Goal: Task Accomplishment & Management: Use online tool/utility

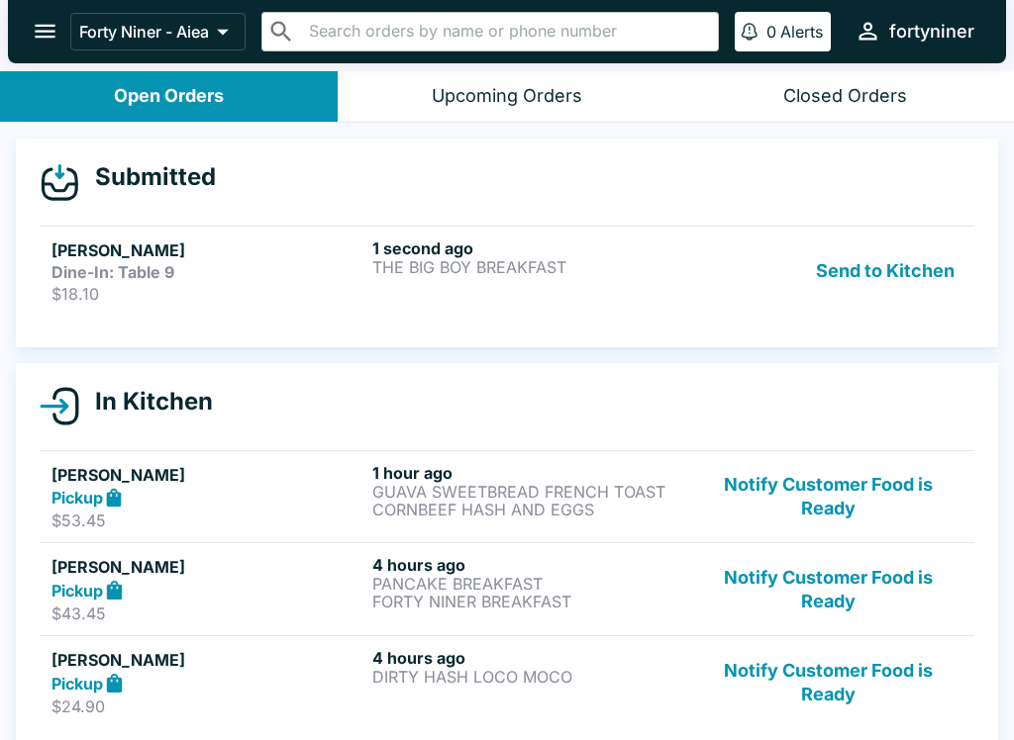
click at [288, 286] on p "$18.10" at bounding box center [207, 294] width 313 height 20
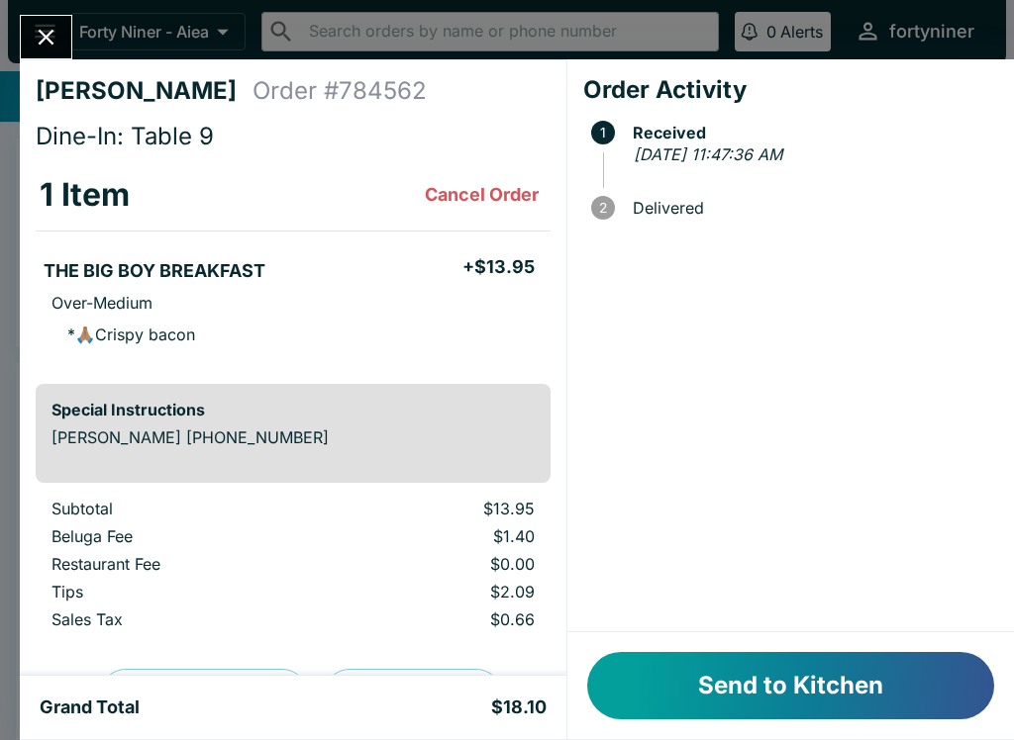
click at [765, 689] on button "Send to Kitchen" at bounding box center [790, 685] width 407 height 67
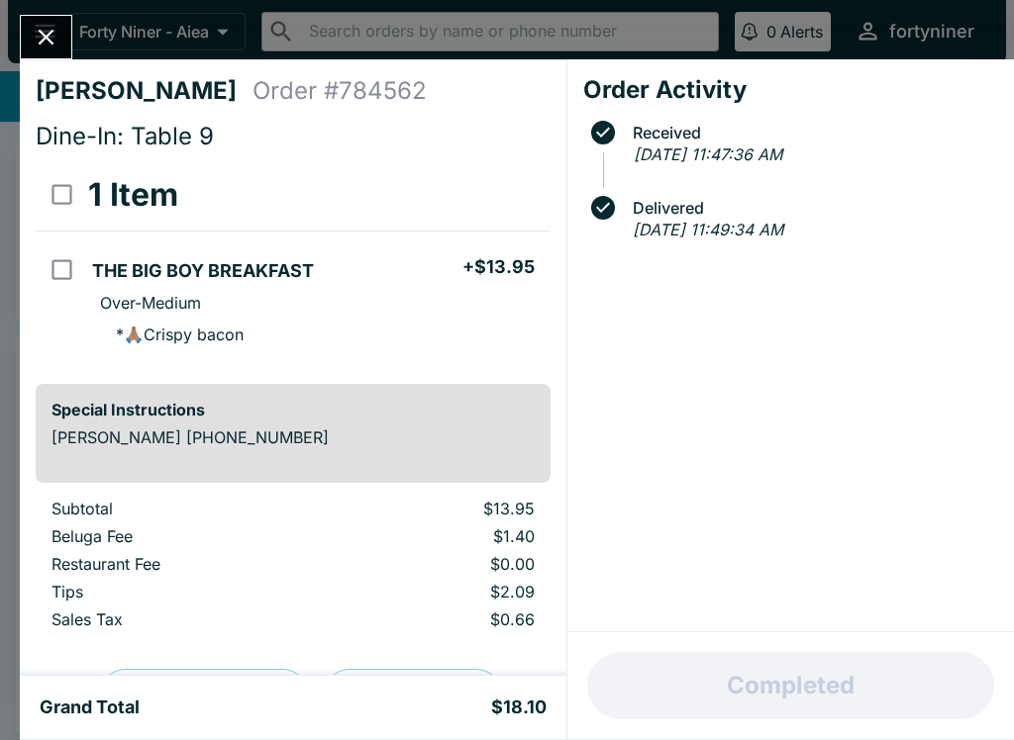
click at [30, 53] on button "Close" at bounding box center [46, 37] width 50 height 43
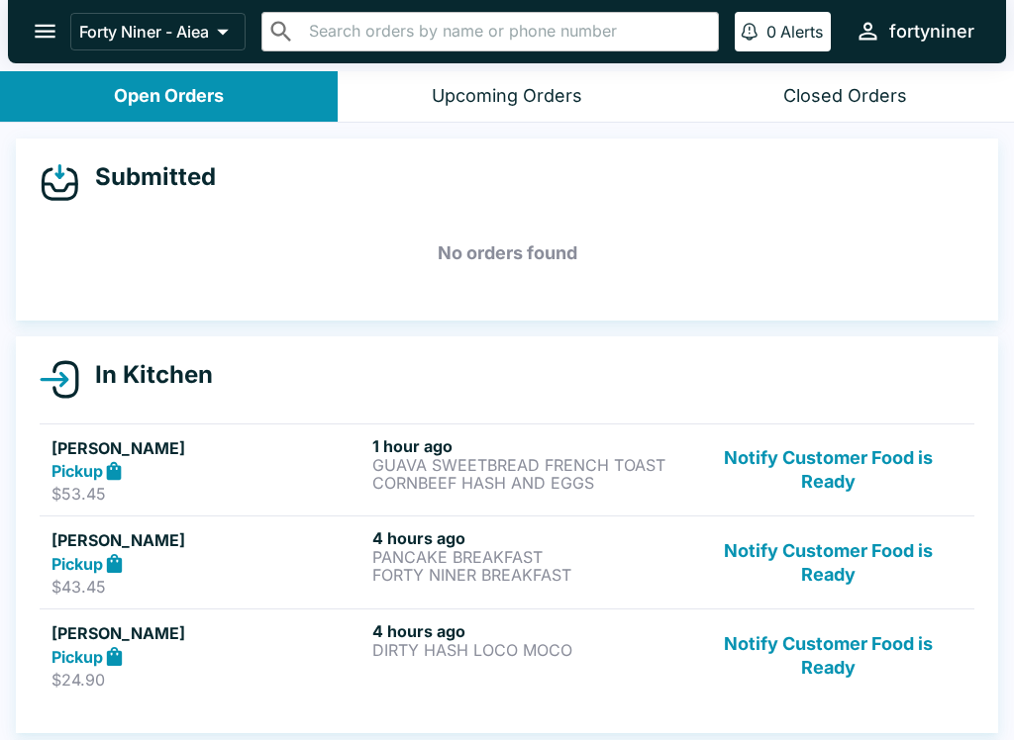
click at [30, 29] on button "open drawer" at bounding box center [45, 31] width 50 height 50
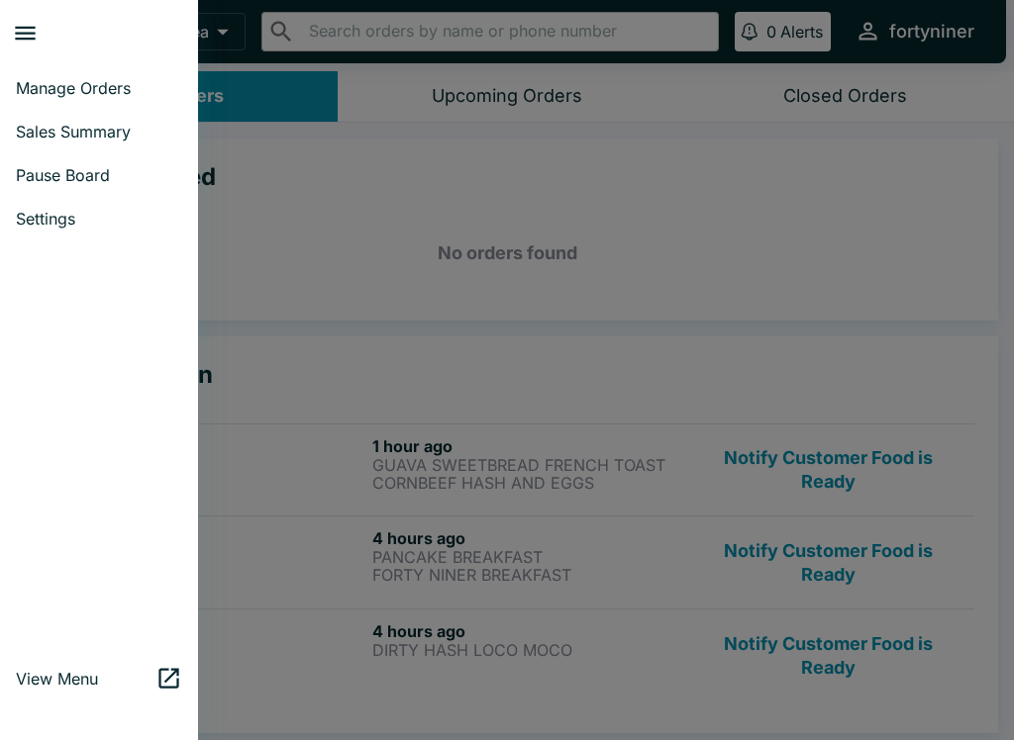
click at [24, 146] on link "Sales Summary" at bounding box center [99, 132] width 198 height 44
select select "03:00"
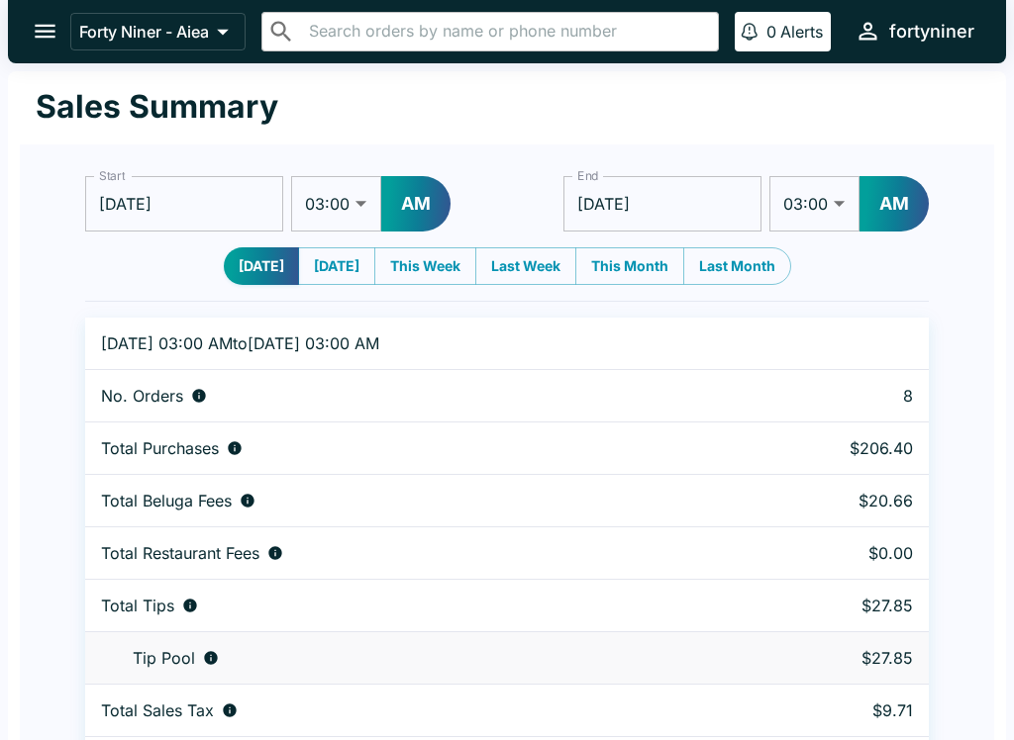
click at [35, 24] on icon "open drawer" at bounding box center [45, 31] width 27 height 27
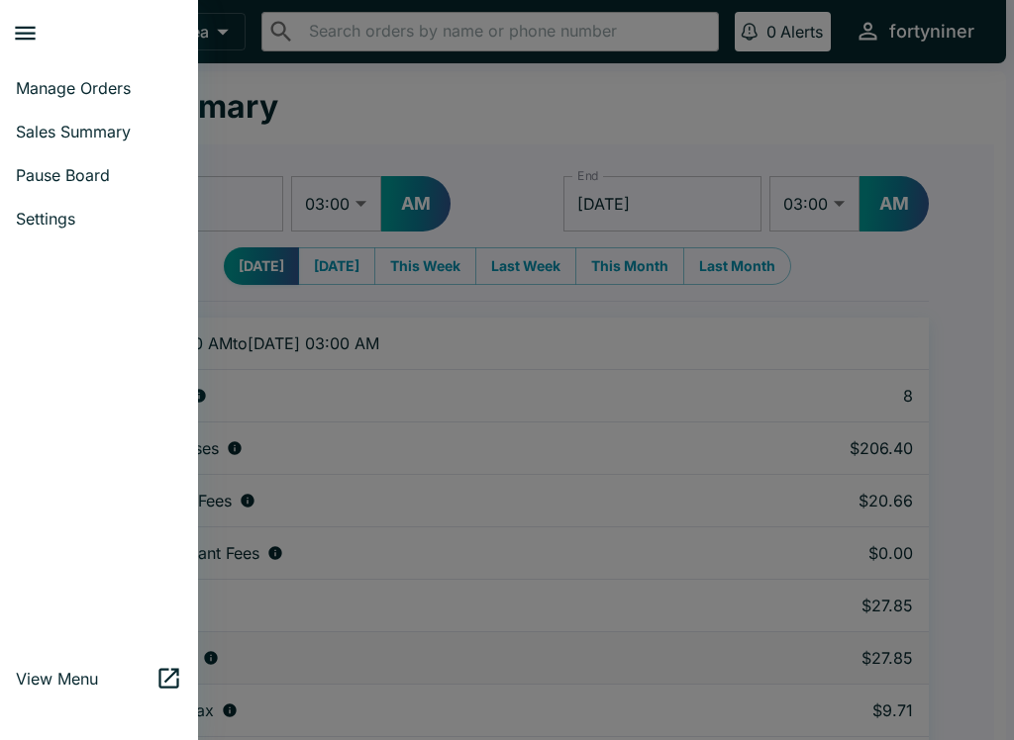
click at [46, 87] on span "Manage Orders" at bounding box center [99, 88] width 166 height 20
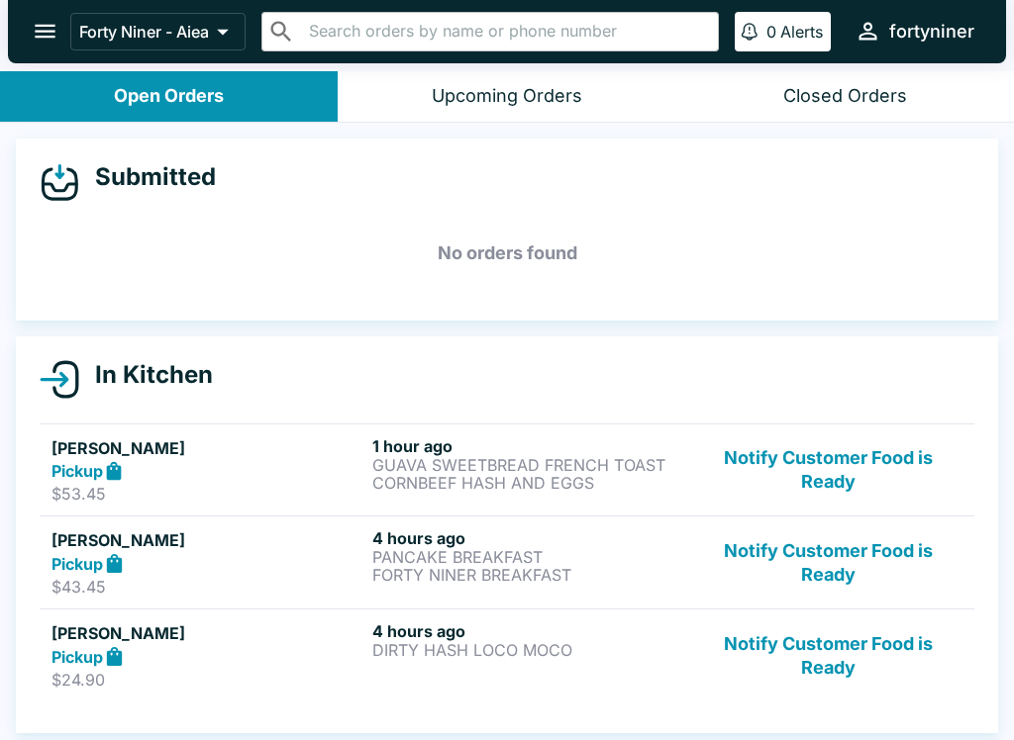
click at [862, 100] on div "Closed Orders" at bounding box center [845, 96] width 124 height 23
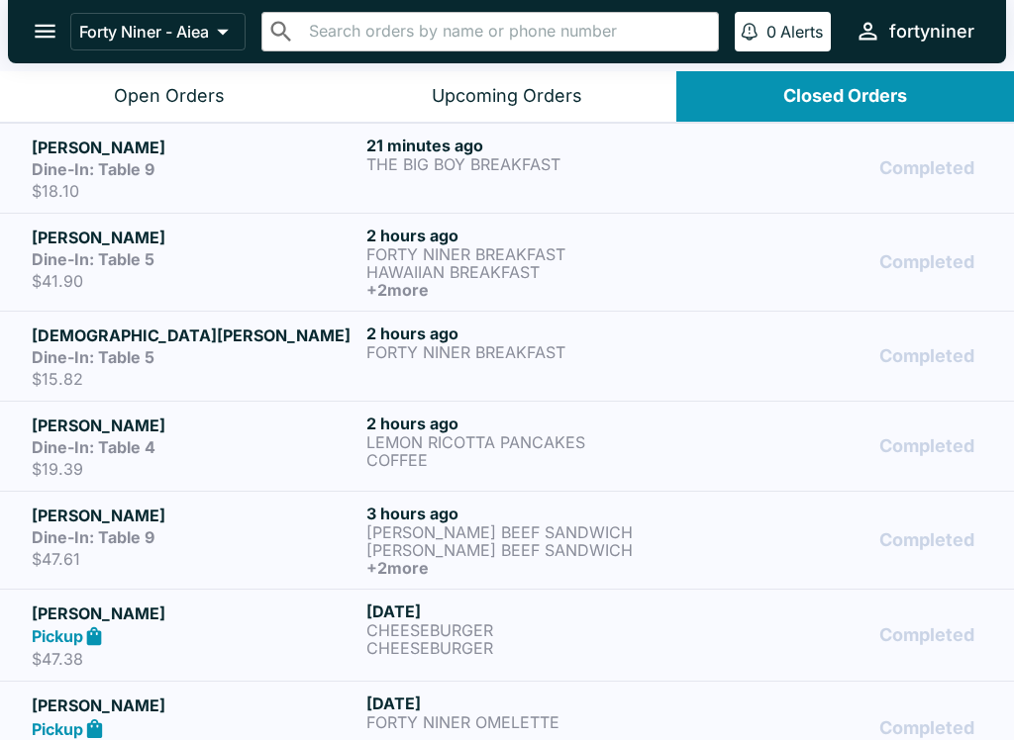
click at [440, 152] on h6 "21 minutes ago" at bounding box center [529, 146] width 327 height 20
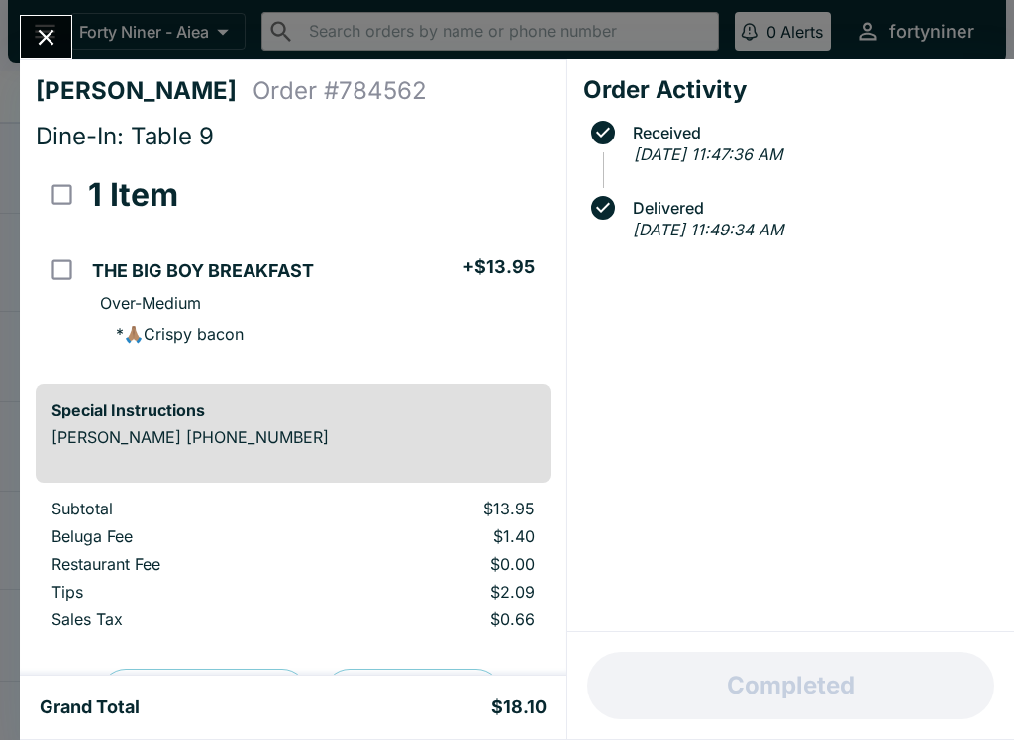
click at [36, 25] on icon "Close" at bounding box center [46, 37] width 27 height 27
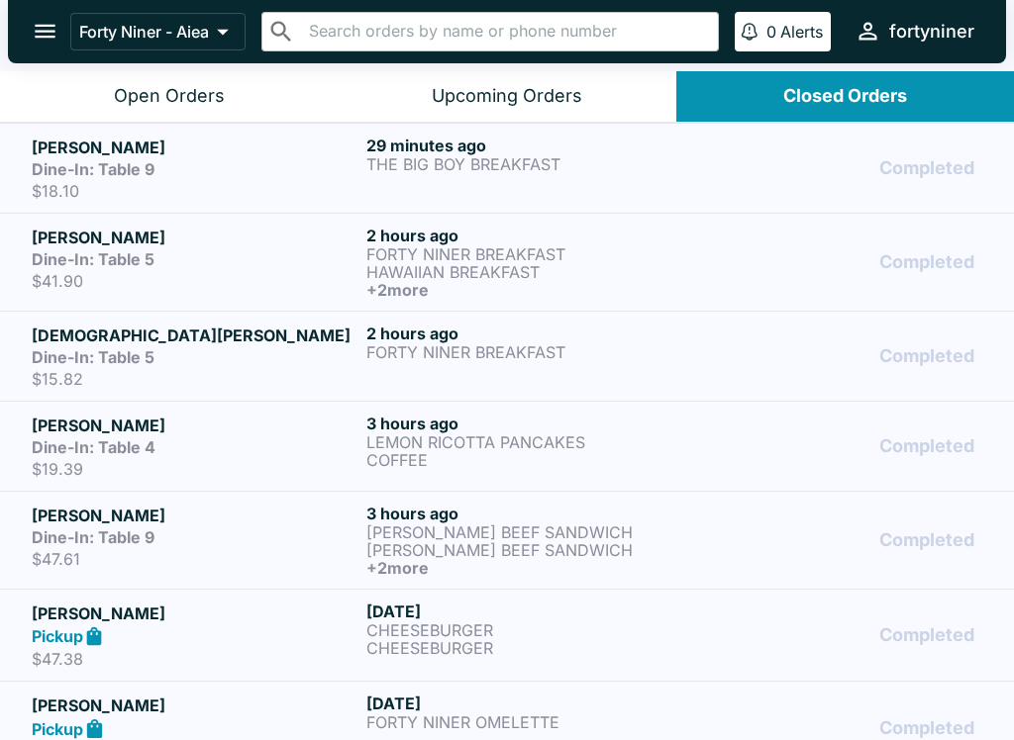
click at [91, 88] on button "Open Orders" at bounding box center [169, 96] width 338 height 50
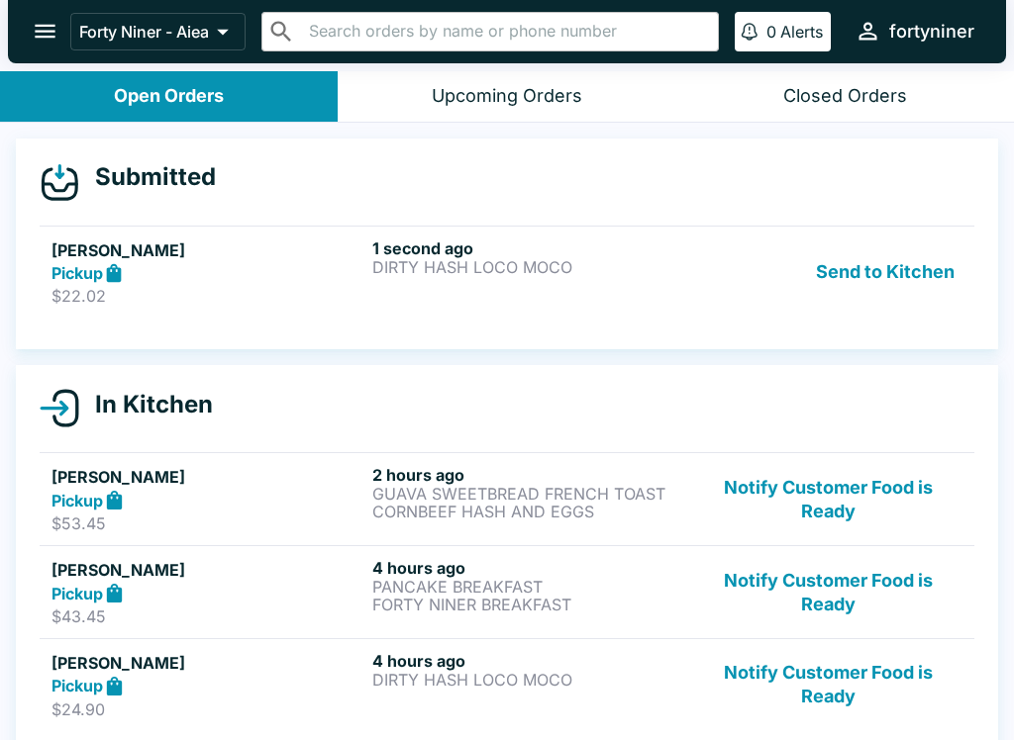
click at [442, 293] on div "1 second ago DIRTY HASH LOCO MOCO" at bounding box center [528, 273] width 313 height 68
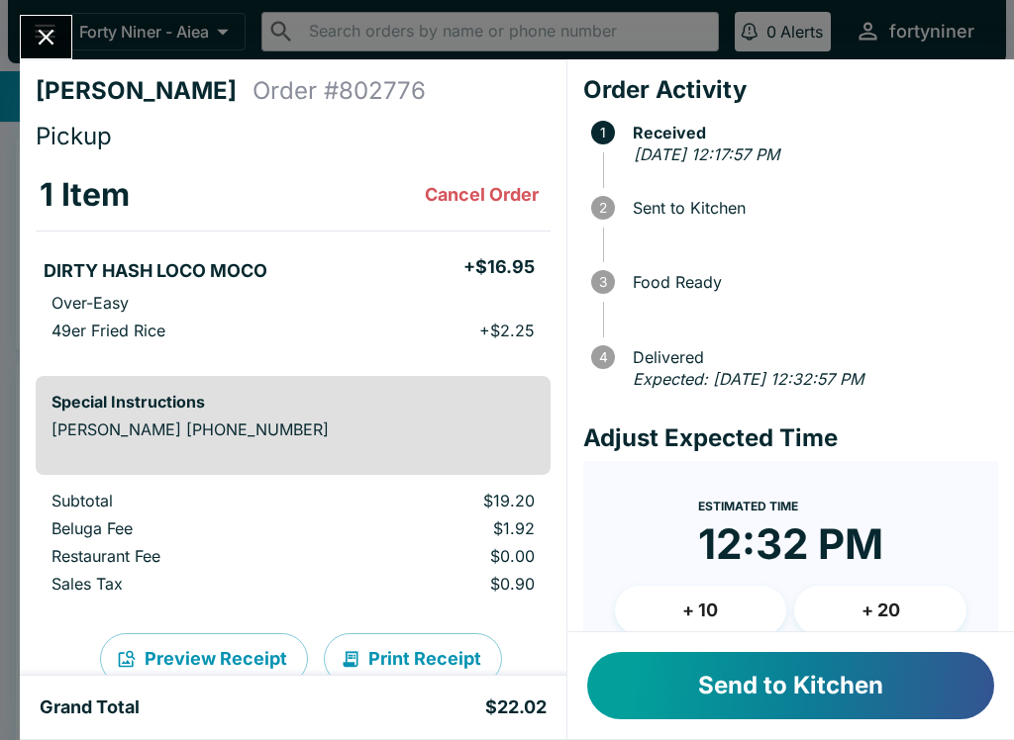
click at [750, 707] on button "Send to Kitchen" at bounding box center [790, 685] width 407 height 67
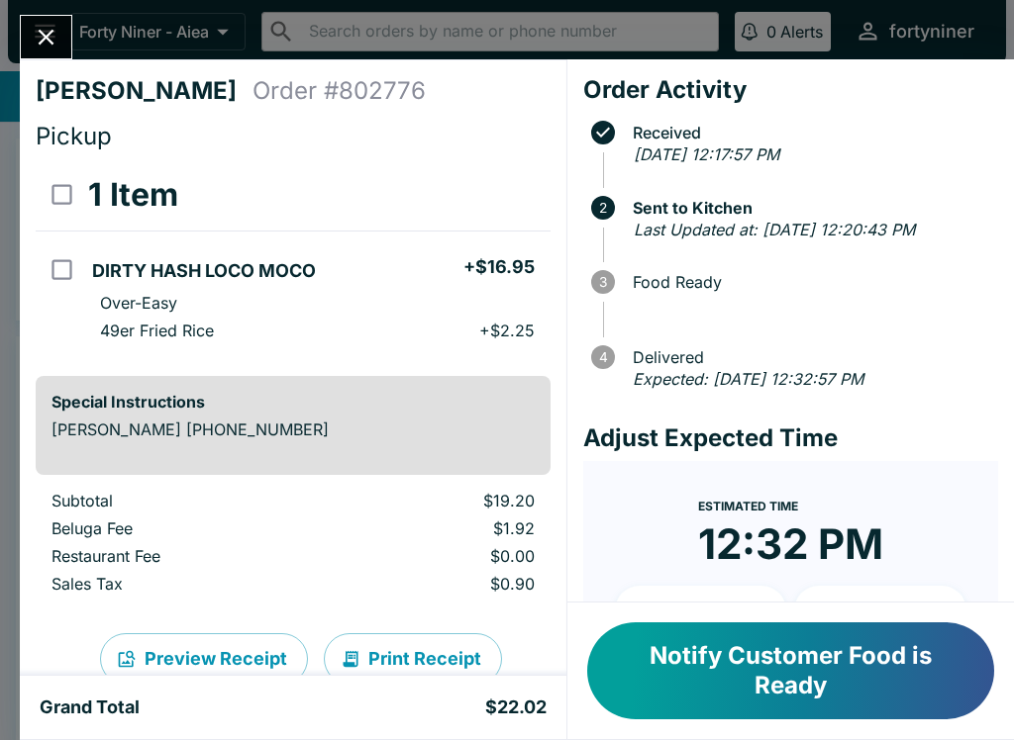
click at [42, 16] on button "Close" at bounding box center [46, 37] width 50 height 43
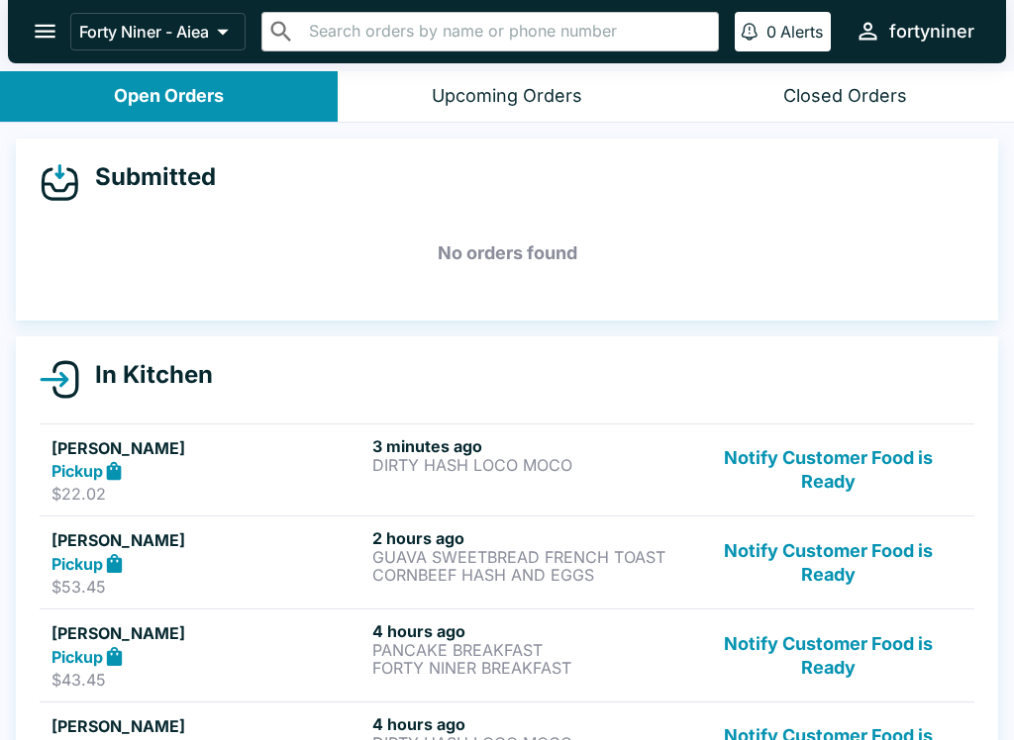
click at [39, 42] on icon "open drawer" at bounding box center [45, 31] width 27 height 27
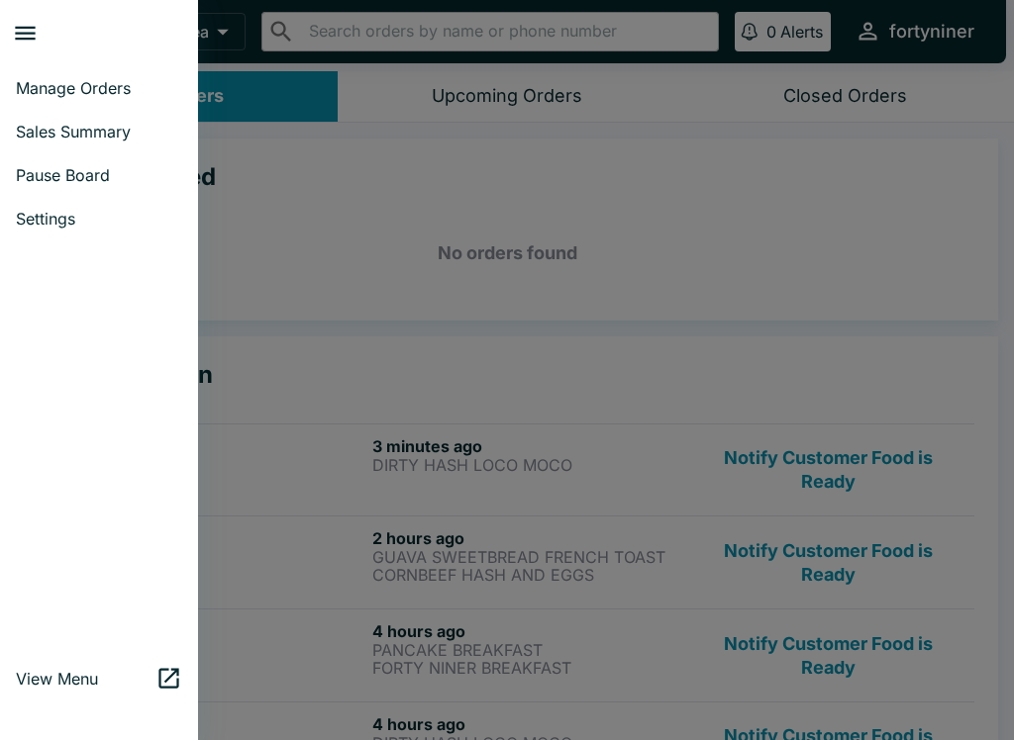
click at [48, 141] on span "Sales Summary" at bounding box center [99, 132] width 166 height 20
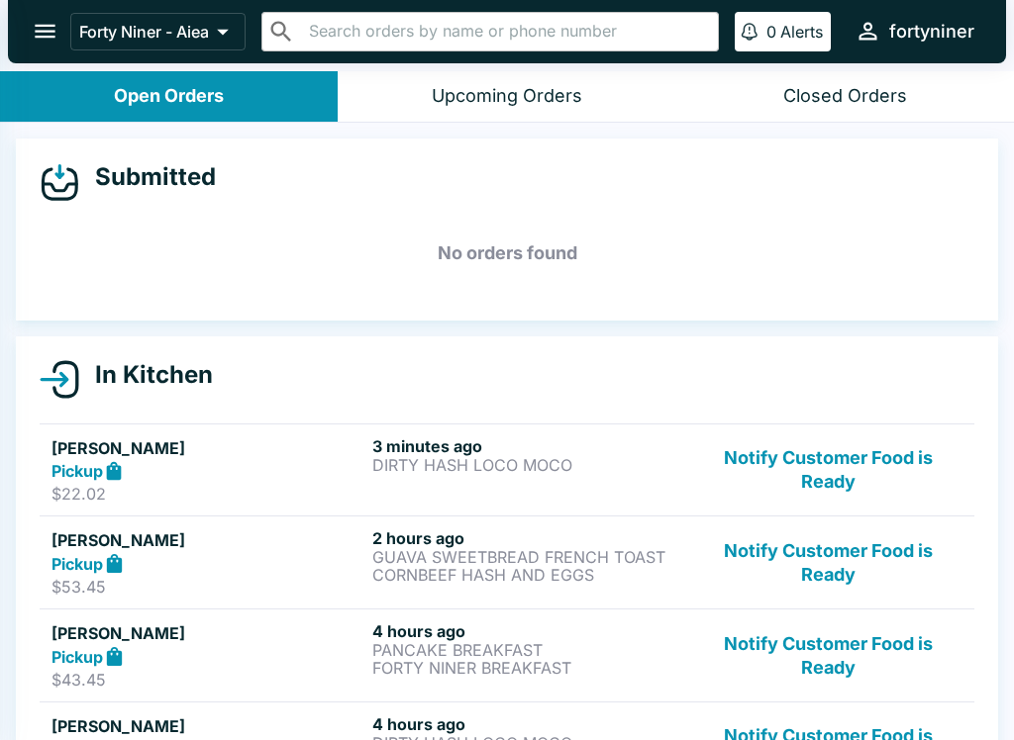
select select "03:00"
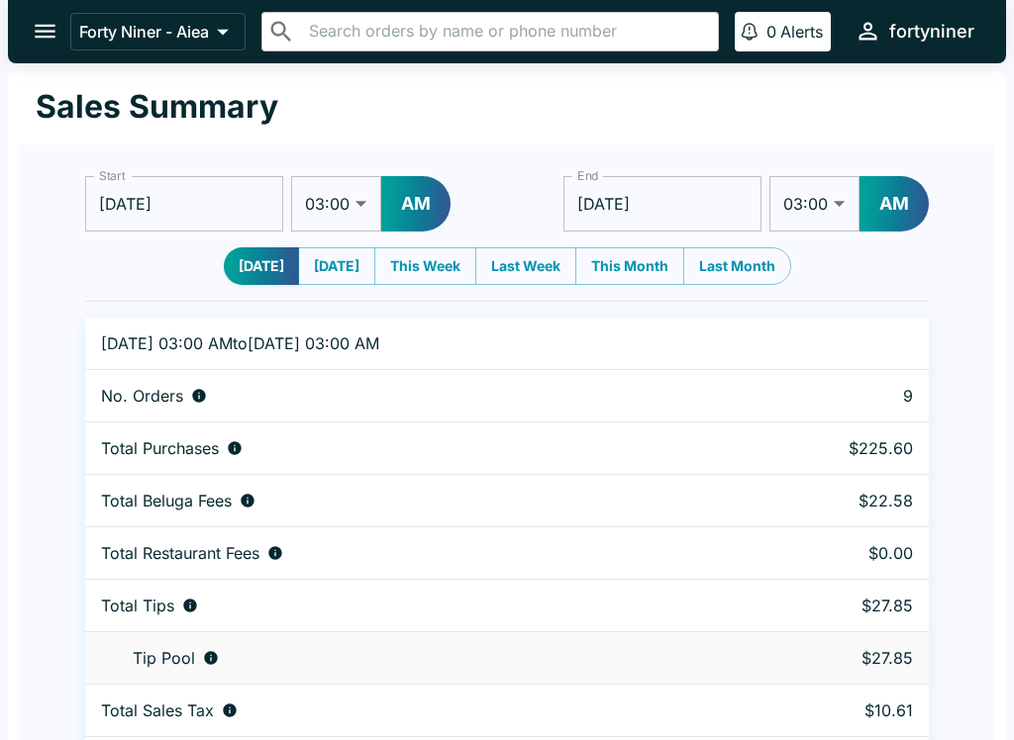
click at [34, 54] on button "open drawer" at bounding box center [45, 31] width 50 height 50
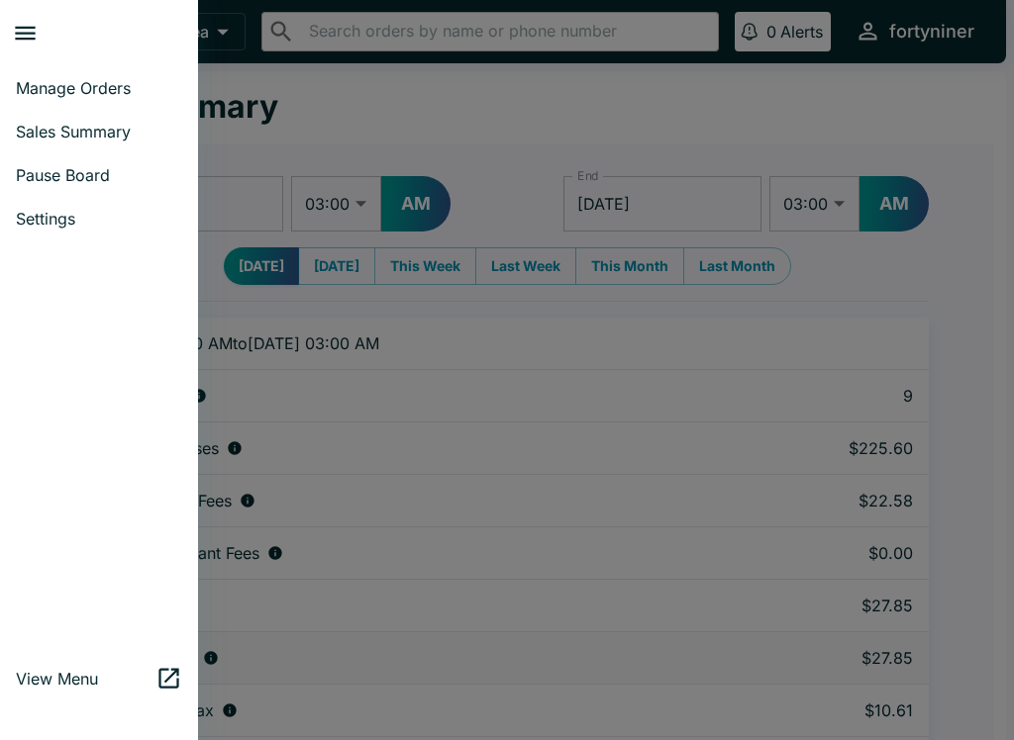
click at [33, 108] on link "Manage Orders" at bounding box center [99, 88] width 198 height 44
